Goal: Task Accomplishment & Management: Use online tool/utility

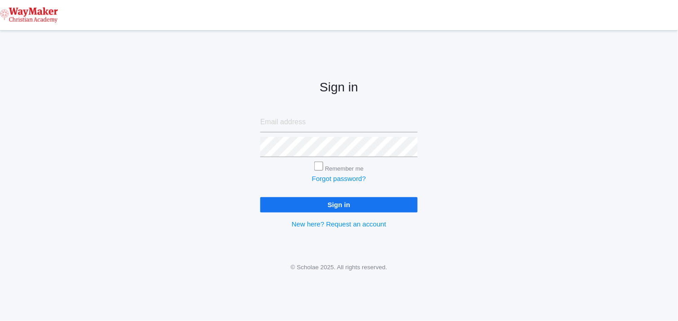
type input "[EMAIL_ADDRESS][DOMAIN_NAME]"
click at [339, 202] on input "Sign in" at bounding box center [338, 204] width 157 height 15
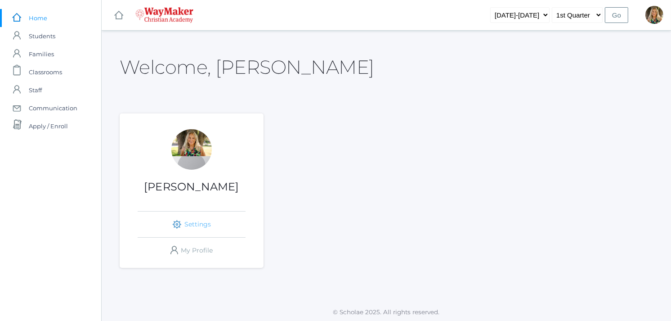
click at [187, 223] on link "icons/ui/navigation/settings Created with Sketch. Settings" at bounding box center [192, 224] width 108 height 26
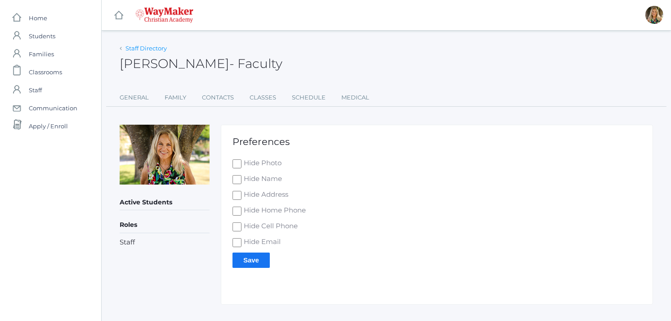
click at [143, 48] on link "Staff Directory" at bounding box center [145, 48] width 41 height 7
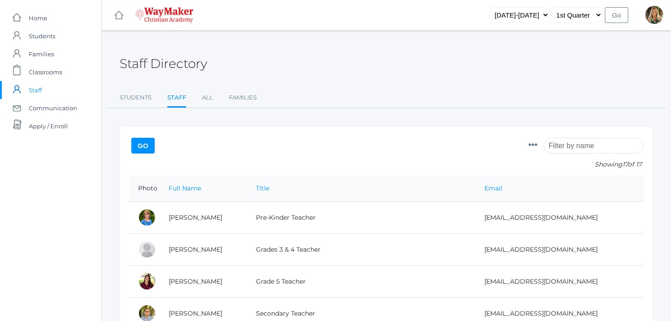
click at [156, 58] on h2 "Staff Directory" at bounding box center [164, 64] width 88 height 14
click at [580, 14] on select "1st Quarter 2nd Quarter 3rd Quarter 4th Quarter" at bounding box center [577, 15] width 51 height 16
click at [552, 7] on select "1st Quarter 2nd Quarter 3rd Quarter 4th Quarter" at bounding box center [577, 15] width 51 height 16
click at [540, 16] on select "[DATE]-[DATE]" at bounding box center [519, 15] width 59 height 16
click at [142, 98] on link "Students" at bounding box center [136, 98] width 32 height 18
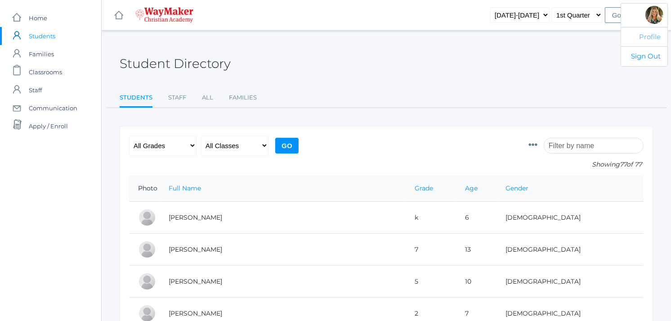
click at [655, 38] on link "Profile" at bounding box center [644, 37] width 46 height 20
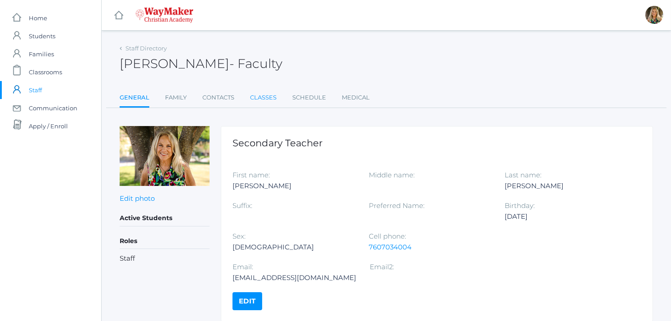
click at [264, 95] on link "Classes" at bounding box center [263, 98] width 27 height 18
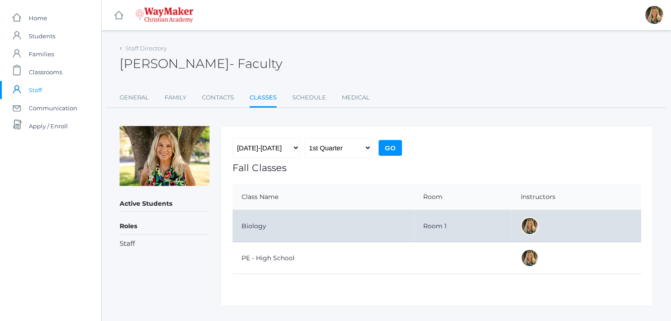
click at [264, 222] on td "Biology" at bounding box center [323, 226] width 182 height 32
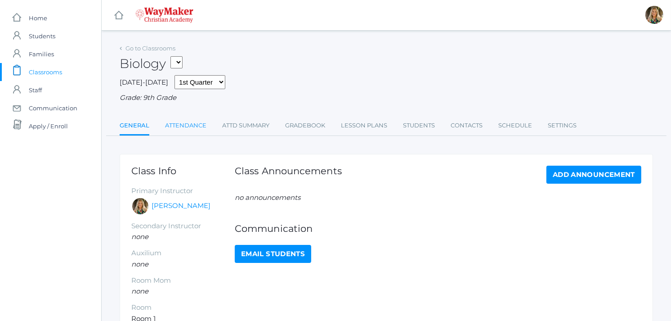
click at [182, 127] on link "Attendance" at bounding box center [185, 125] width 41 height 18
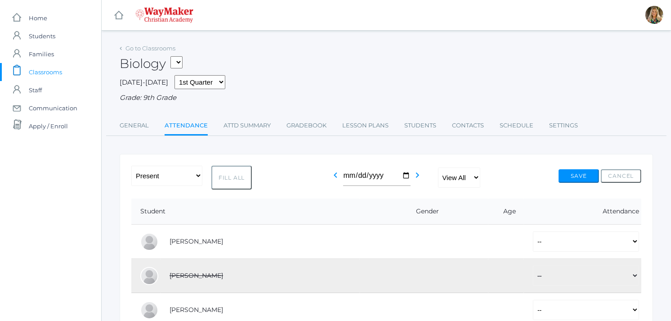
click at [240, 181] on button "Fill All" at bounding box center [231, 177] width 40 height 24
select select "P"
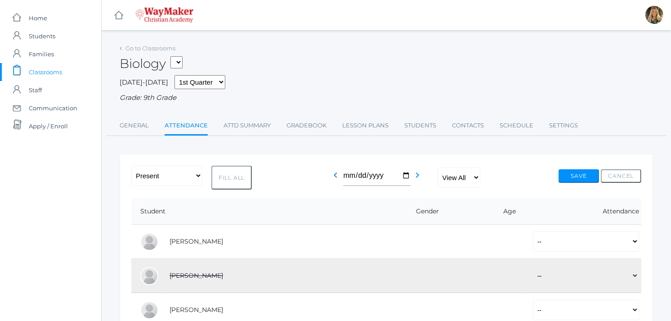
select select "P"
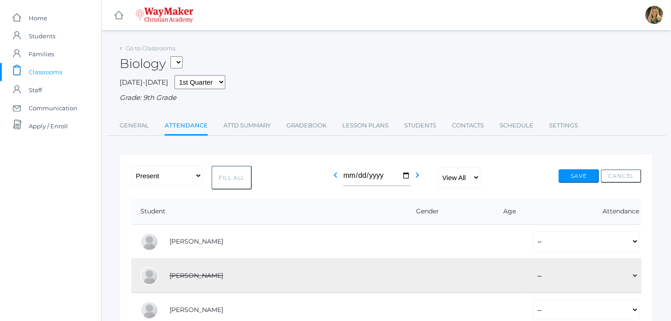
select select "P"
click at [567, 176] on button "Save" at bounding box center [578, 175] width 40 height 13
